Goal: Communication & Community: Answer question/provide support

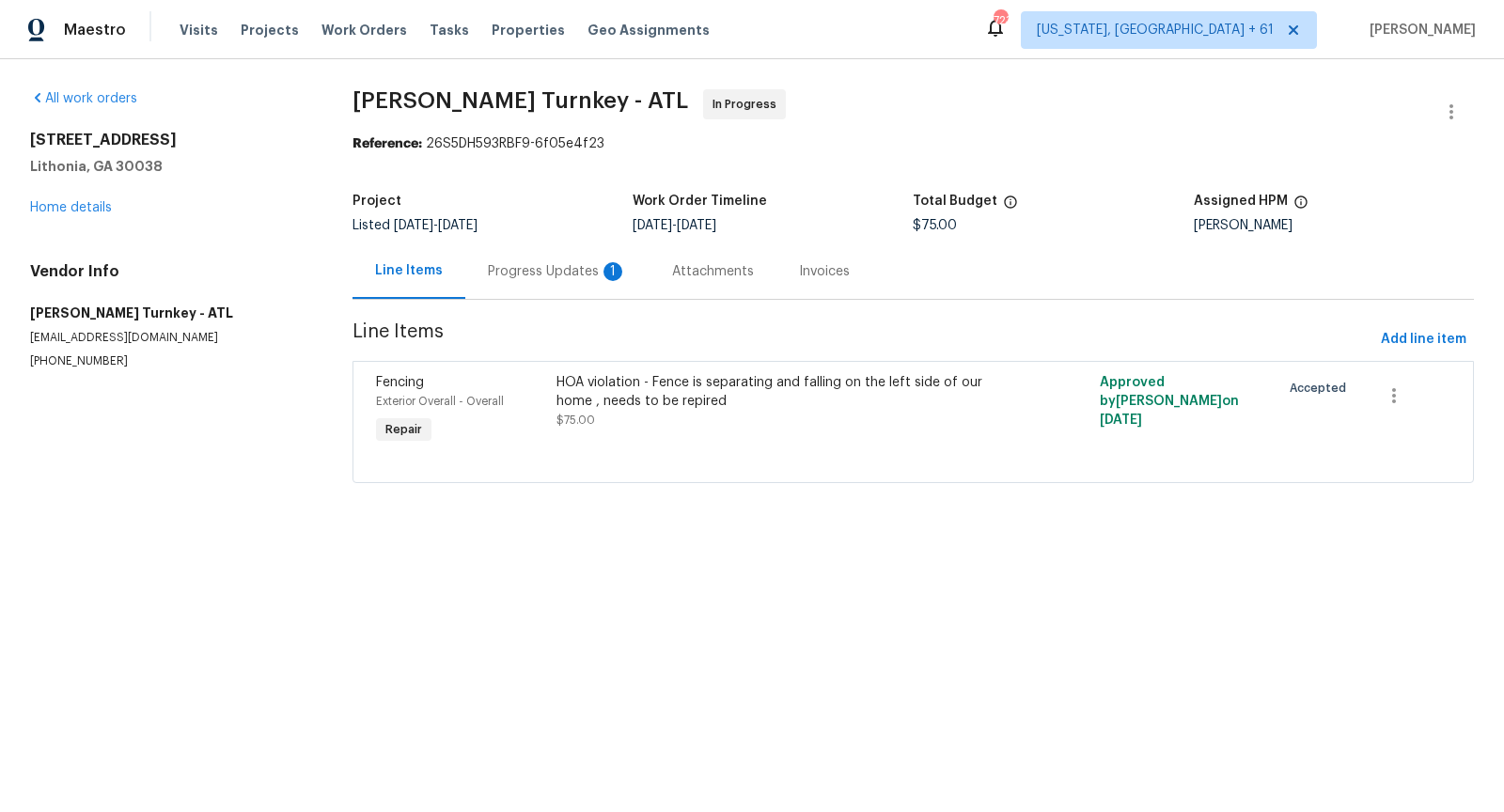
click at [554, 275] on div "Progress Updates 1" at bounding box center [557, 272] width 139 height 19
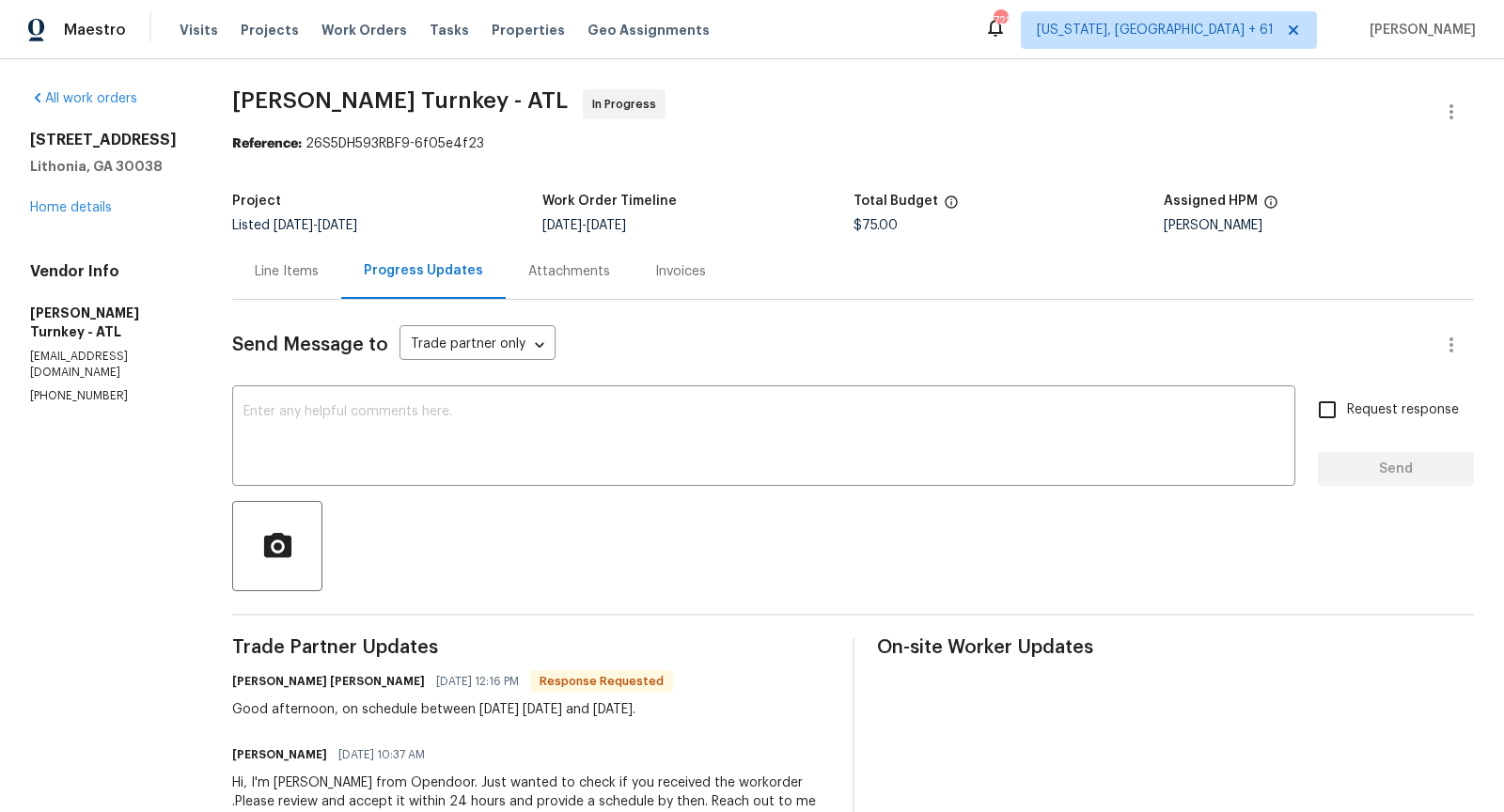
scroll to position [89, 0]
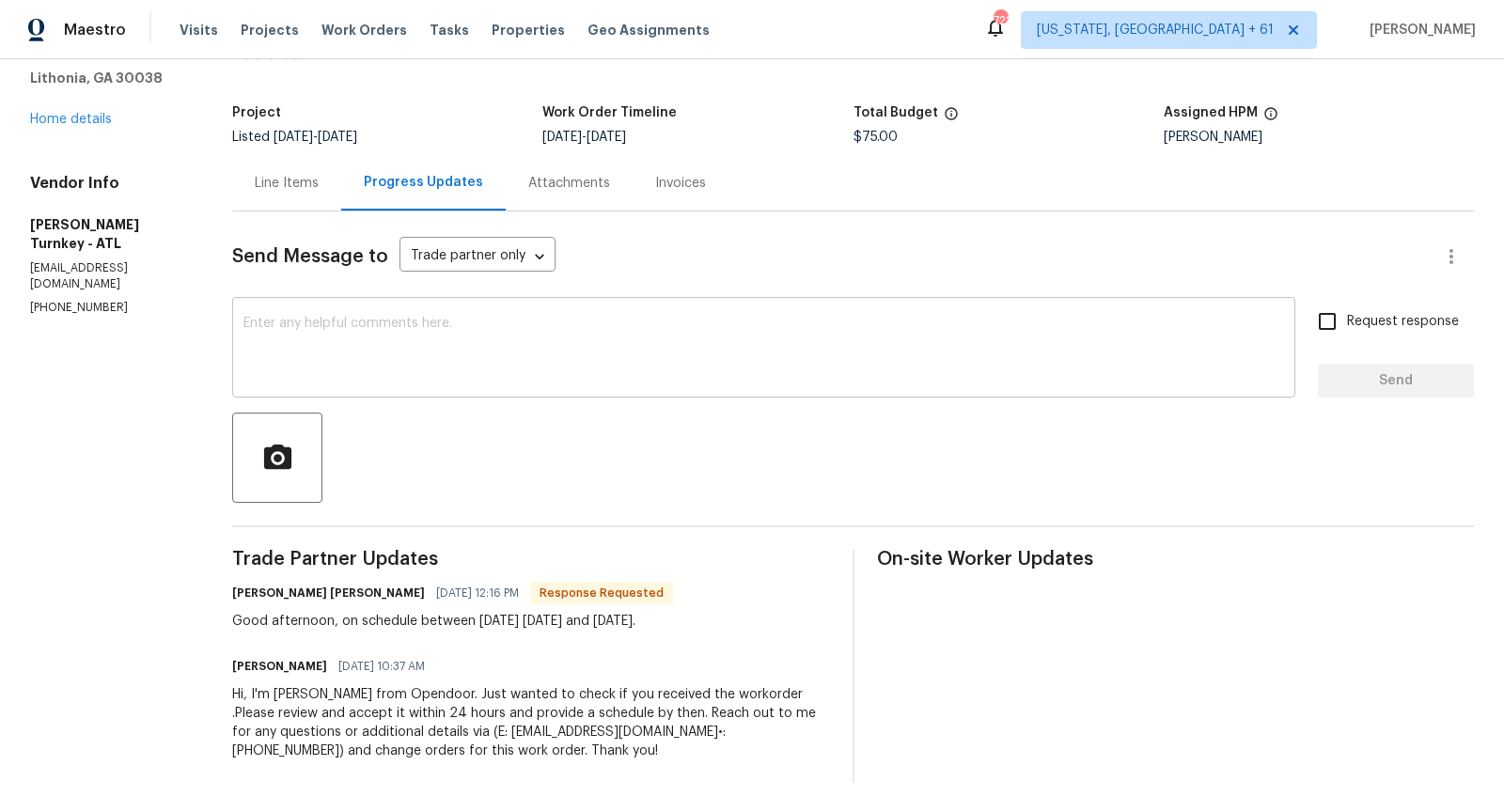
click at [434, 370] on textarea at bounding box center [764, 350] width 1041 height 65
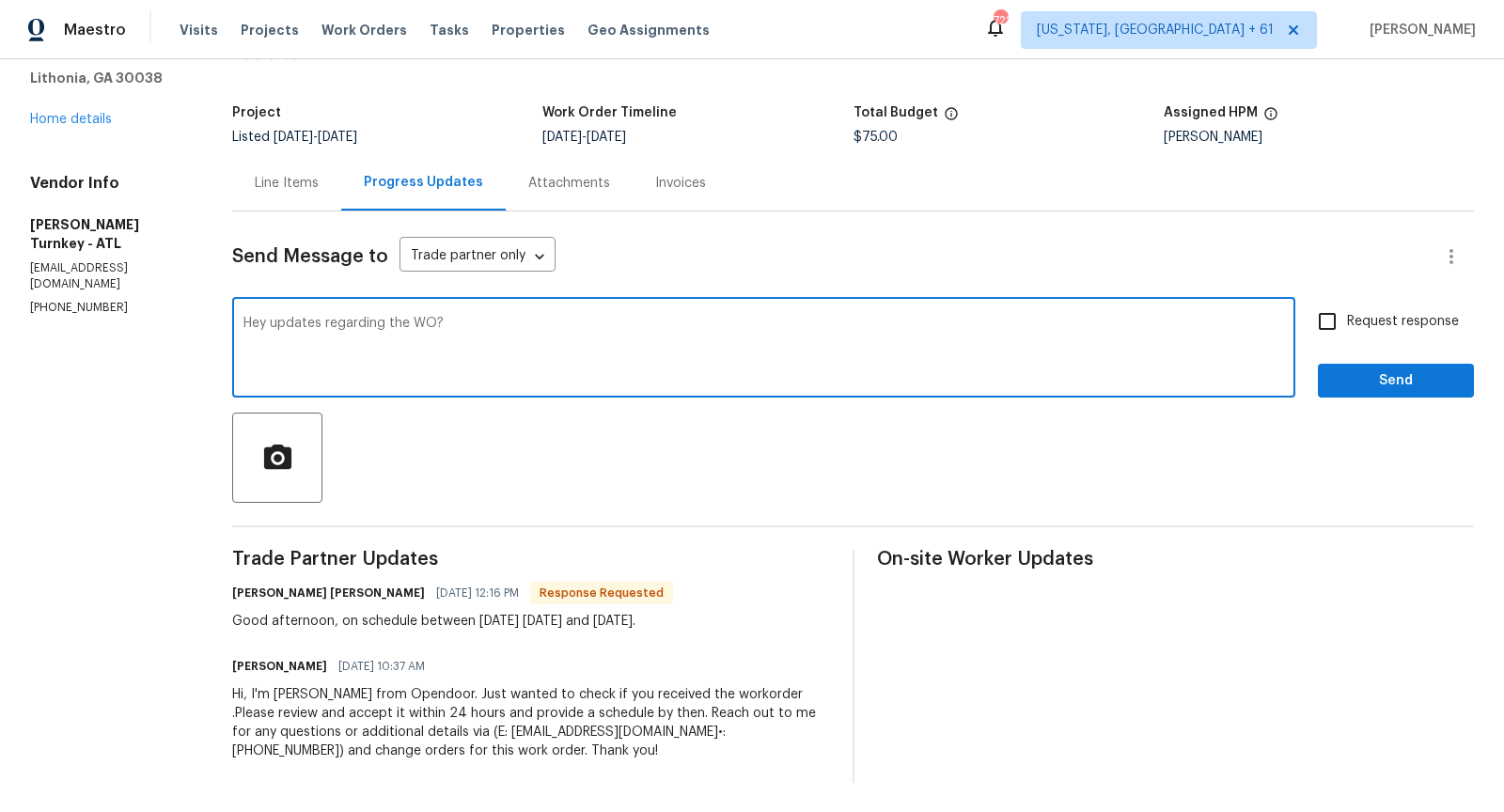
type textarea "Hey updates regarding the WO?"
click at [1327, 315] on input "Request response" at bounding box center [1327, 321] width 40 height 39
checkbox input "true"
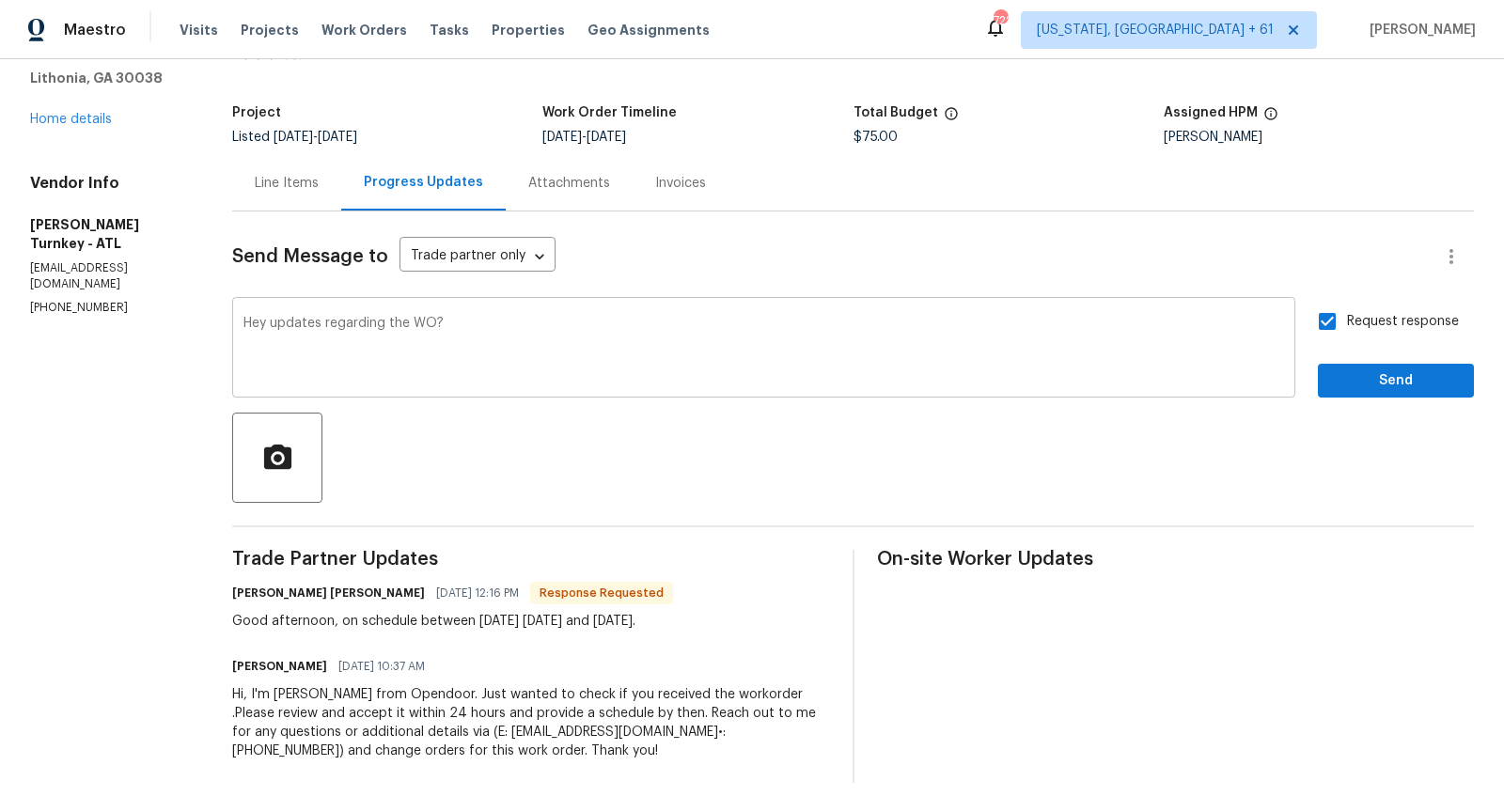
click at [282, 330] on textarea "Hey updates regarding the WO?" at bounding box center [764, 350] width 1041 height 65
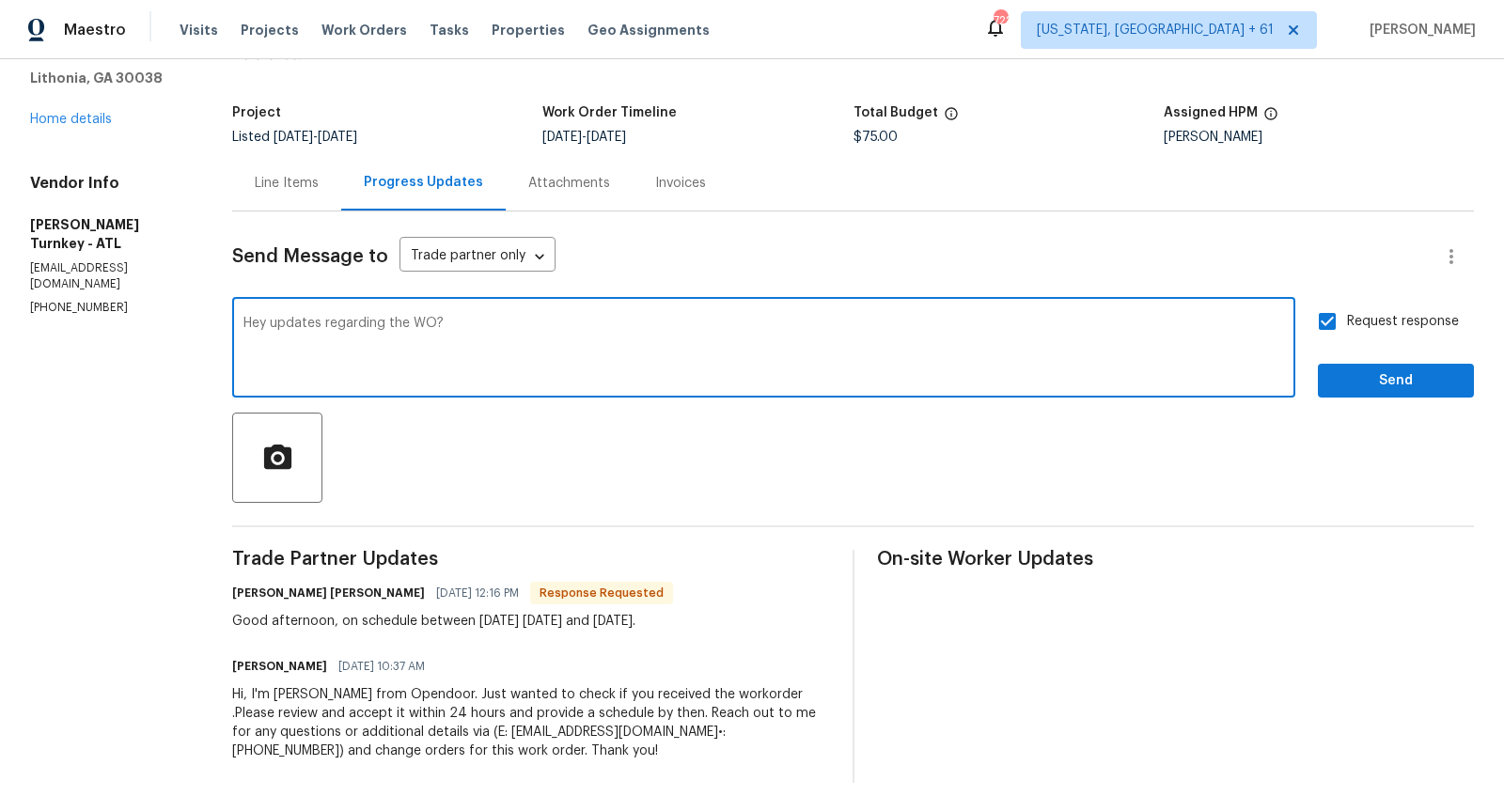
click at [279, 325] on textarea "Hey updates regarding the WO?" at bounding box center [764, 350] width 1041 height 65
type textarea "Hey any updates regarding the WO?"
click at [1367, 380] on span "Send" at bounding box center [1395, 380] width 126 height 23
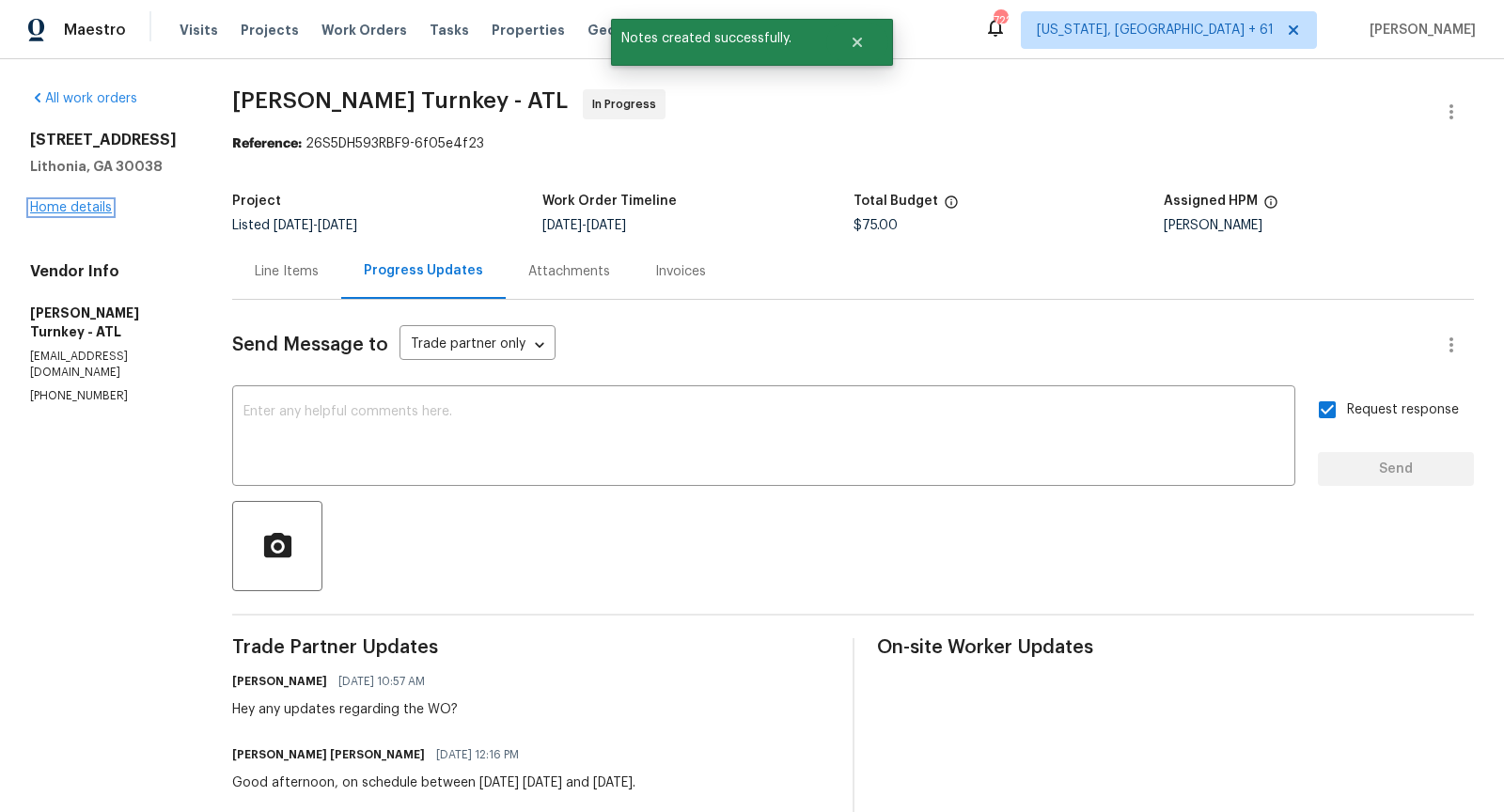
click at [84, 209] on link "Home details" at bounding box center [70, 208] width 82 height 13
